Goal: Information Seeking & Learning: Check status

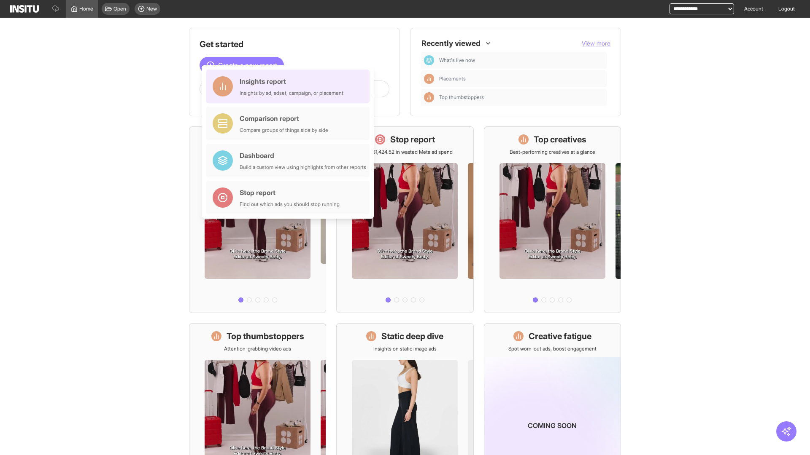
click at [290, 86] on div "Insights report Insights by ad, adset, campaign, or placement" at bounding box center [292, 86] width 104 height 20
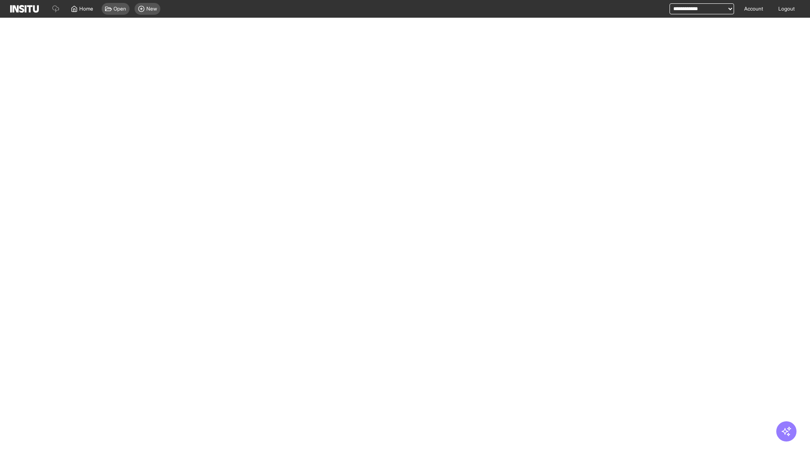
select select "**"
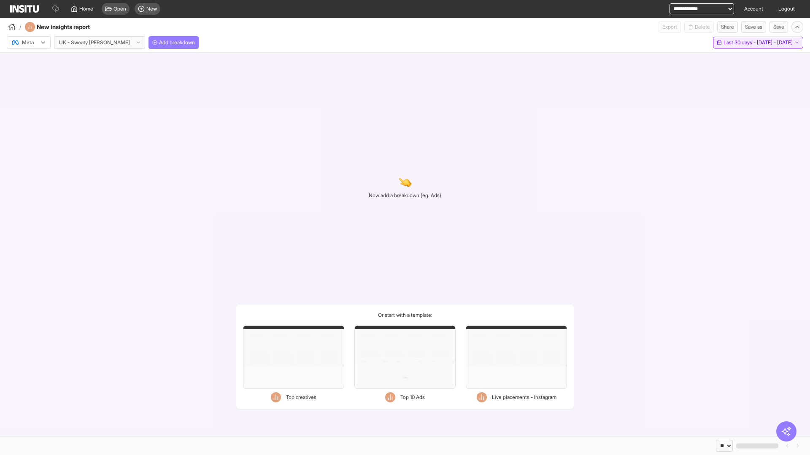
click at [740, 43] on span "Last 30 days - [DATE] - [DATE]" at bounding box center [757, 42] width 69 height 7
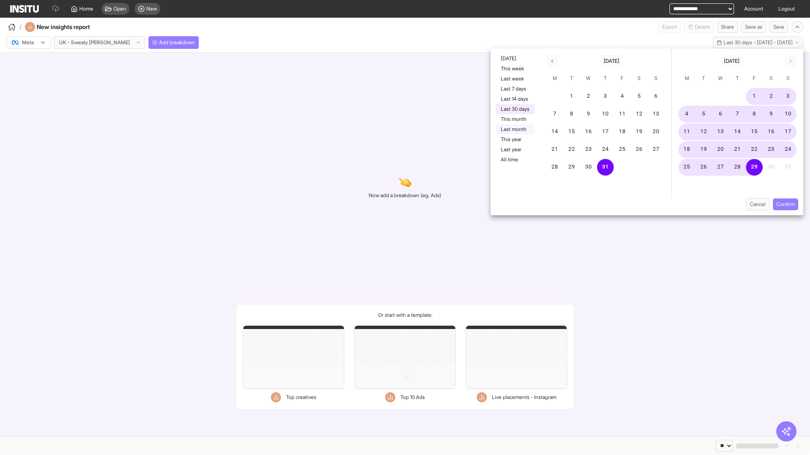
click at [514, 129] on button "Last month" at bounding box center [514, 129] width 39 height 10
